Goal: Navigation & Orientation: Find specific page/section

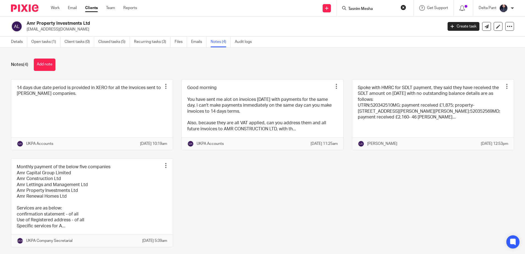
scroll to position [24, 0]
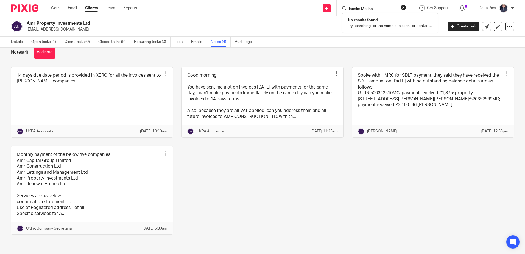
type input "Tasnim Mesha"
click at [403, 7] on button "reset" at bounding box center [403, 7] width 5 height 5
click at [110, 39] on link "Closed tasks (5)" at bounding box center [114, 42] width 32 height 11
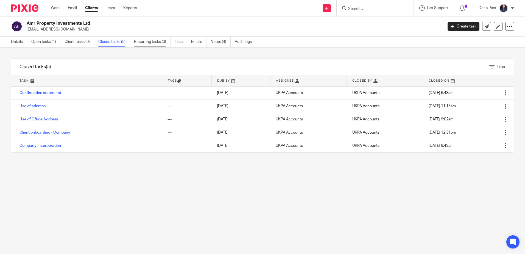
click at [139, 41] on link "Recurring tasks (3)" at bounding box center [152, 42] width 37 height 11
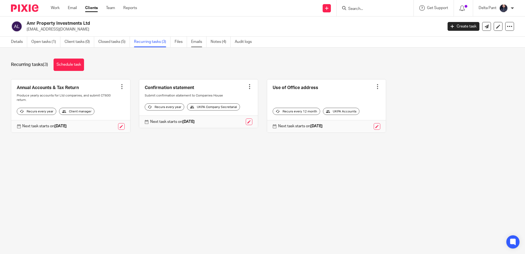
click at [200, 41] on link "Emails" at bounding box center [198, 42] width 15 height 11
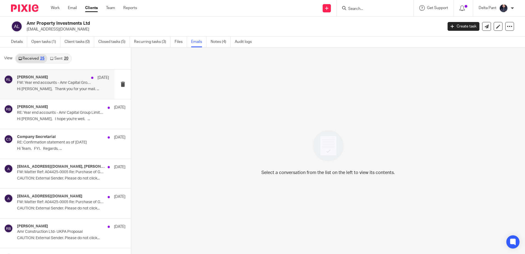
click at [64, 83] on p "FW: Year end accounts - Amr Capital Group Limited" at bounding box center [54, 82] width 74 height 5
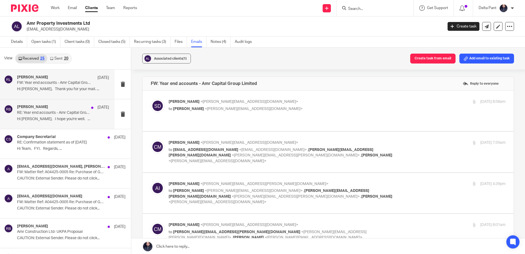
click at [46, 116] on div "Raman Bogati 4 Jul RE: Year end accounts - Amr Capital Group Limited Hi Arif, I…" at bounding box center [63, 114] width 92 height 18
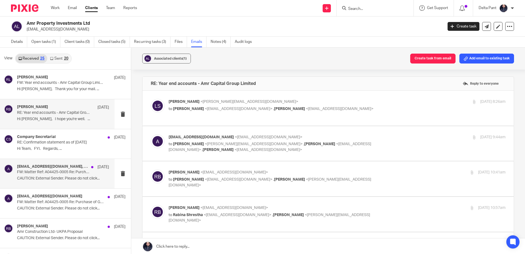
click at [64, 176] on div "arifi.ismail@gmail.com, Christina Maharjan 11 Jul 2024 FW: Matter Ref: A04425-0…" at bounding box center [63, 173] width 92 height 18
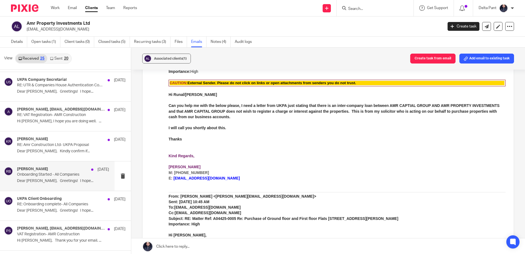
scroll to position [330, 0]
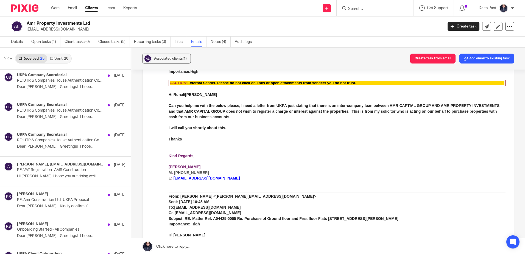
click at [30, 5] on img at bounding box center [24, 7] width 27 height 7
